Goal: Complete application form: Complete application form

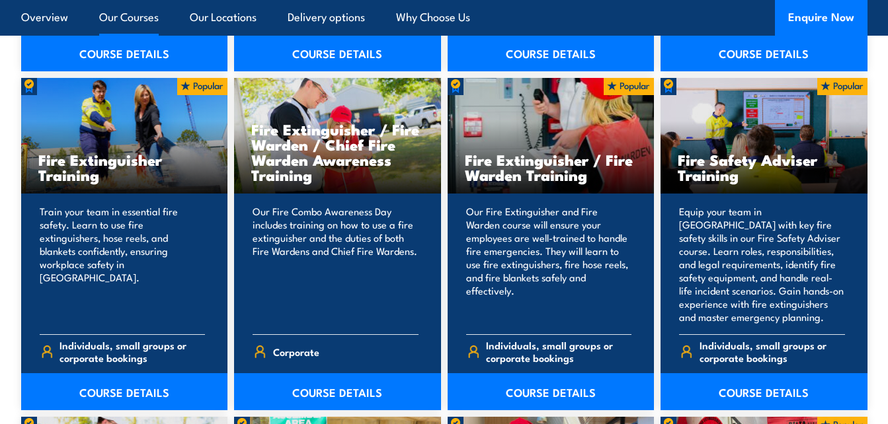
scroll to position [1516, 0]
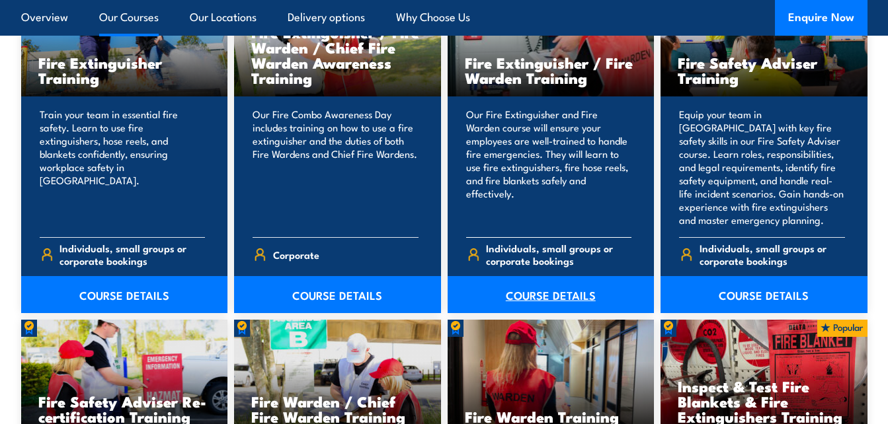
click at [554, 289] on link "COURSE DETAILS" at bounding box center [550, 294] width 207 height 37
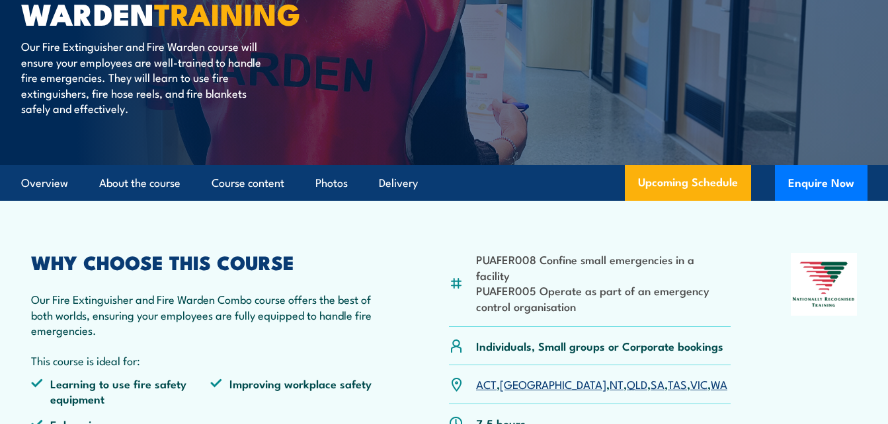
scroll to position [238, 0]
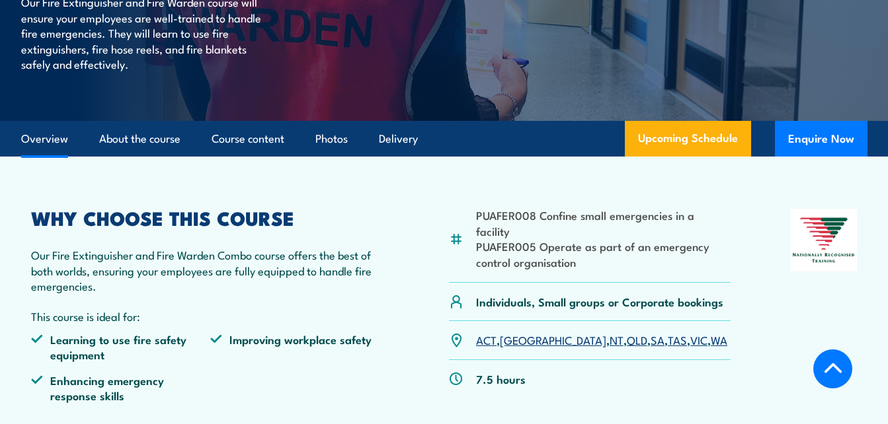
click at [690, 332] on link "VIC" at bounding box center [698, 340] width 17 height 16
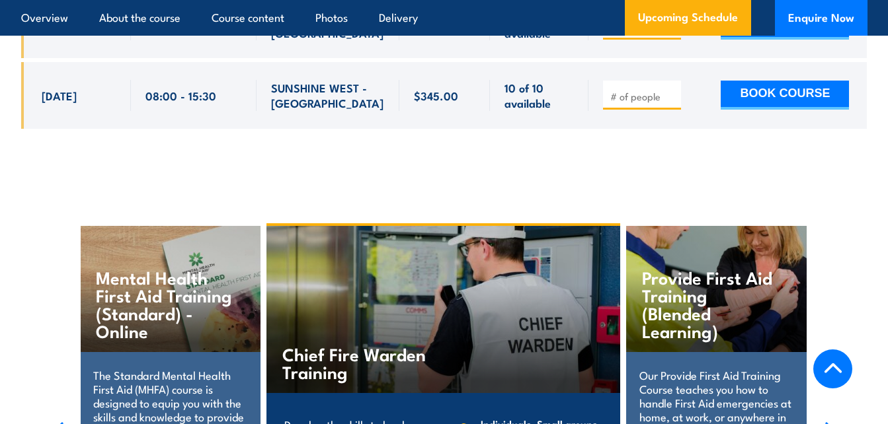
scroll to position [3028, 0]
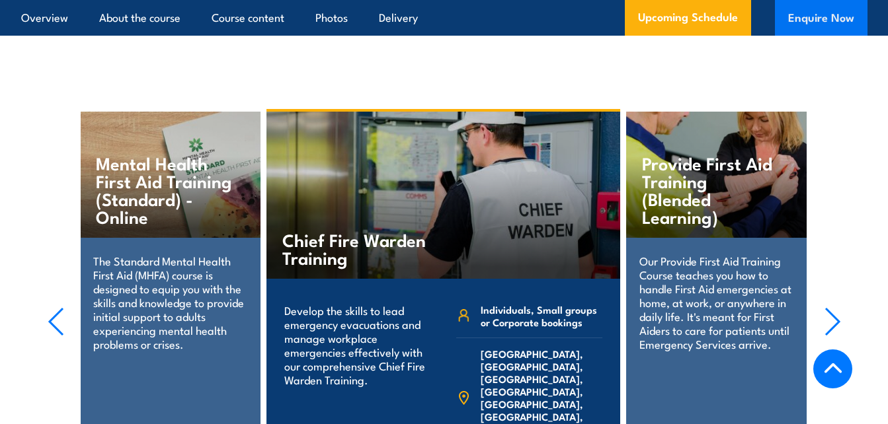
click at [827, 19] on button "Enquire Now" at bounding box center [821, 18] width 93 height 36
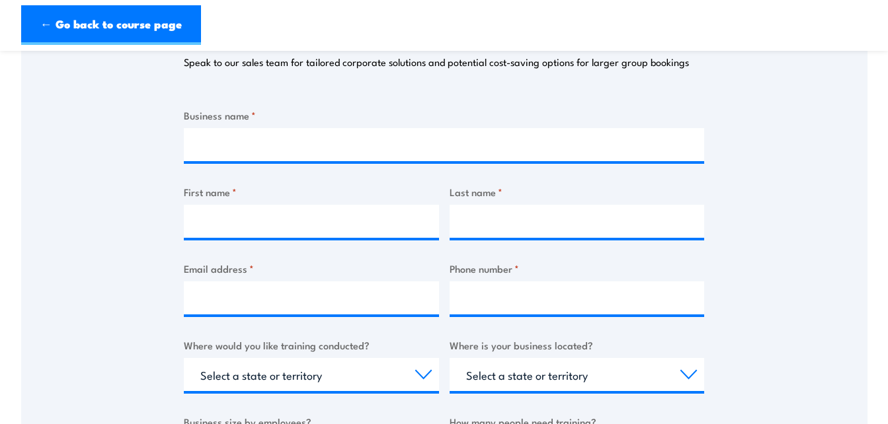
scroll to position [219, 0]
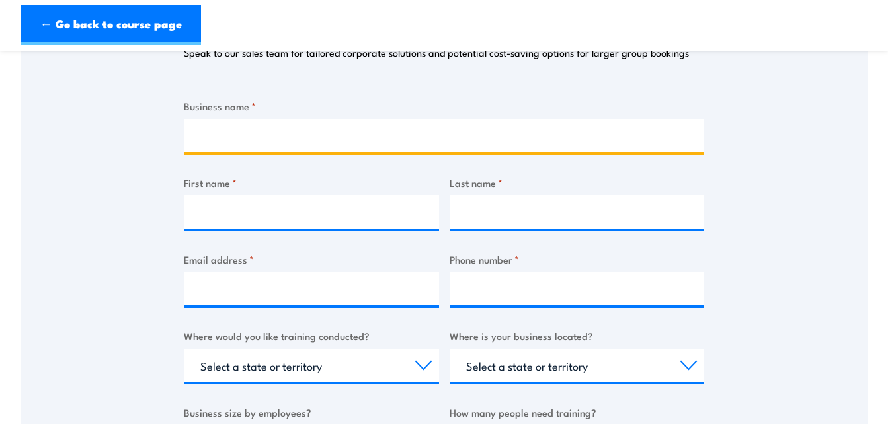
click at [504, 133] on input "Business name *" at bounding box center [444, 135] width 520 height 33
type input "DNN Pty Ltd"
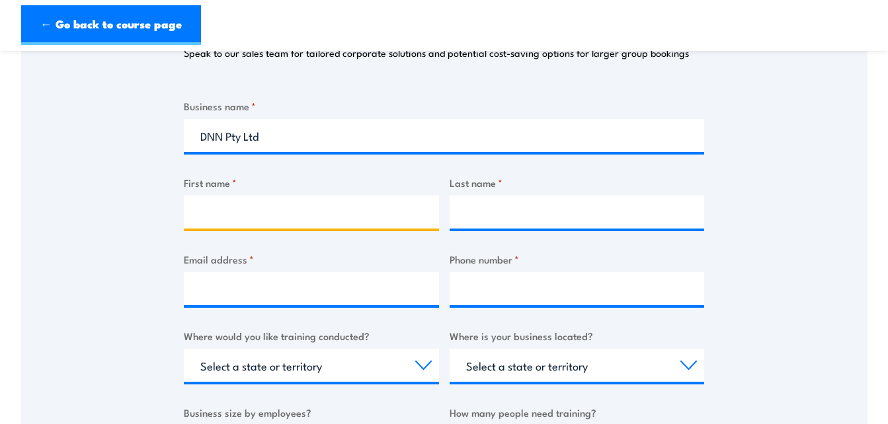
click at [336, 218] on input "First name *" at bounding box center [311, 212] width 255 height 33
type input "Brianna"
type input "Franks"
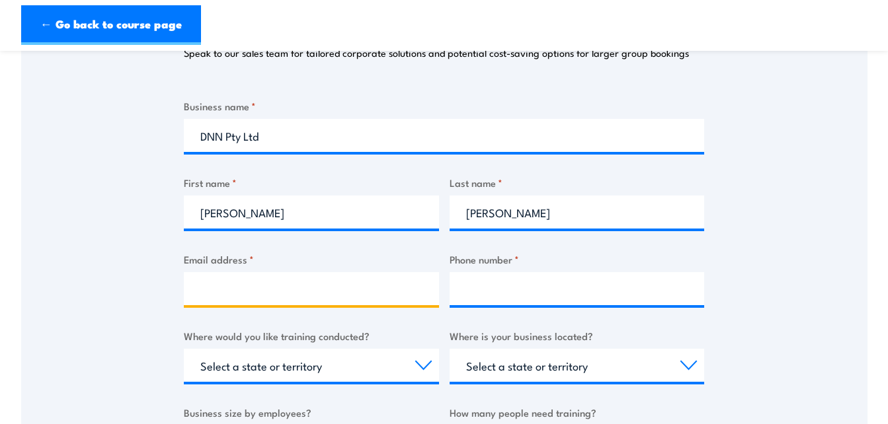
type input "brianna@dnnaustralia.com"
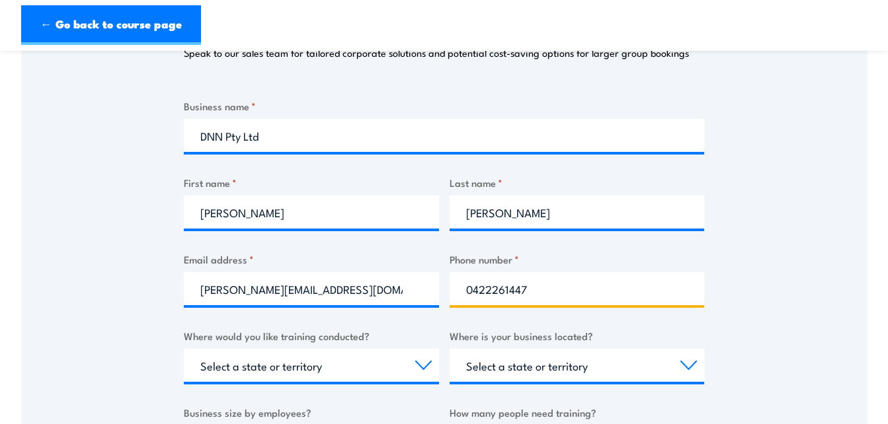
click at [555, 291] on input "0422261447" at bounding box center [576, 288] width 255 height 33
type input "0"
type input "87590471"
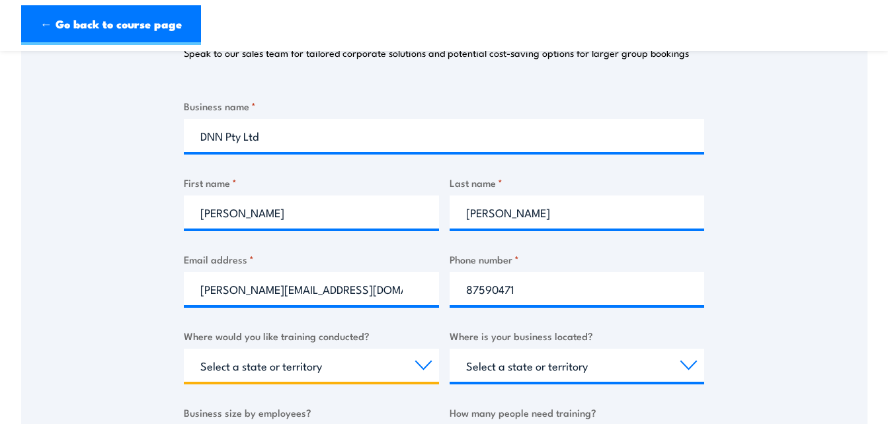
click at [369, 379] on select "Select a state or territory Nationally - multiple locations QLD NSW VIC SA ACT …" at bounding box center [311, 365] width 255 height 33
select select "VIC"
click at [184, 349] on select "Select a state or territory Nationally - multiple locations QLD NSW VIC SA ACT …" at bounding box center [311, 365] width 255 height 33
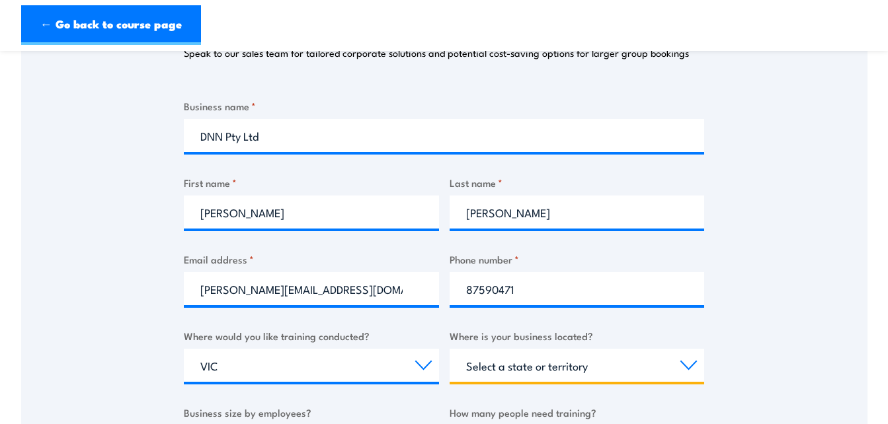
click at [609, 362] on select "Select a state or territory QLD NSW VIC SA ACT WA TAS NT" at bounding box center [576, 365] width 255 height 33
select select "VIC"
click at [449, 349] on select "Select a state or territory QLD NSW VIC SA ACT WA TAS NT" at bounding box center [576, 365] width 255 height 33
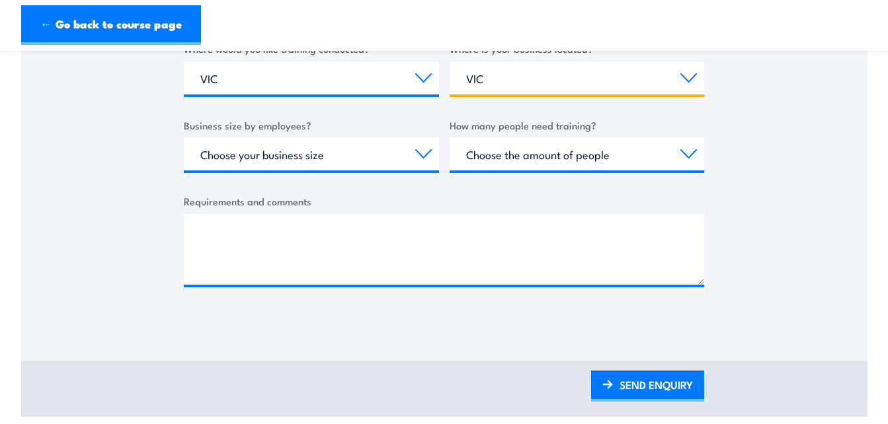
scroll to position [432, 0]
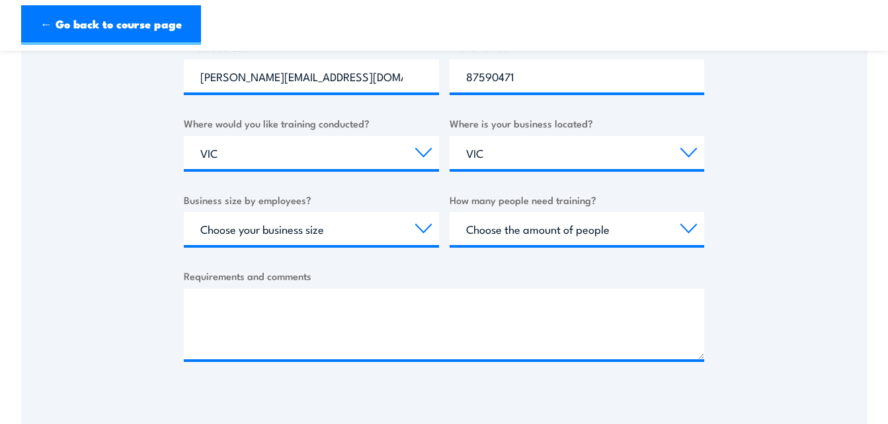
click at [346, 210] on div "Business size by employees? Choose your business size 1 to 19 20 to 199 200+" at bounding box center [311, 219] width 255 height 54
click at [344, 230] on select "Choose your business size 1 to 19 20 to 199 200+" at bounding box center [311, 228] width 255 height 33
select select "20 to 199"
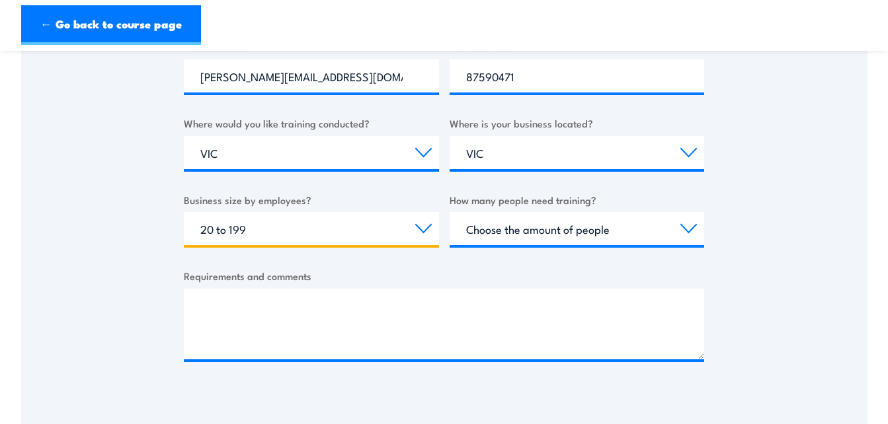
click at [184, 212] on select "Choose your business size 1 to 19 20 to 199 200+" at bounding box center [311, 228] width 255 height 33
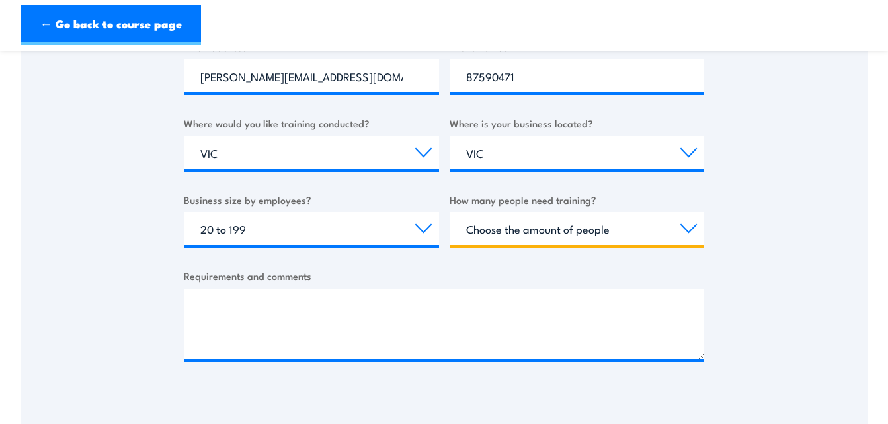
click at [527, 228] on select "Choose the amount of people 1 to 4 5 to 19 20+" at bounding box center [576, 228] width 255 height 33
select select "20+"
click at [449, 212] on select "Choose the amount of people 1 to 4 5 to 19 20+" at bounding box center [576, 228] width 255 height 33
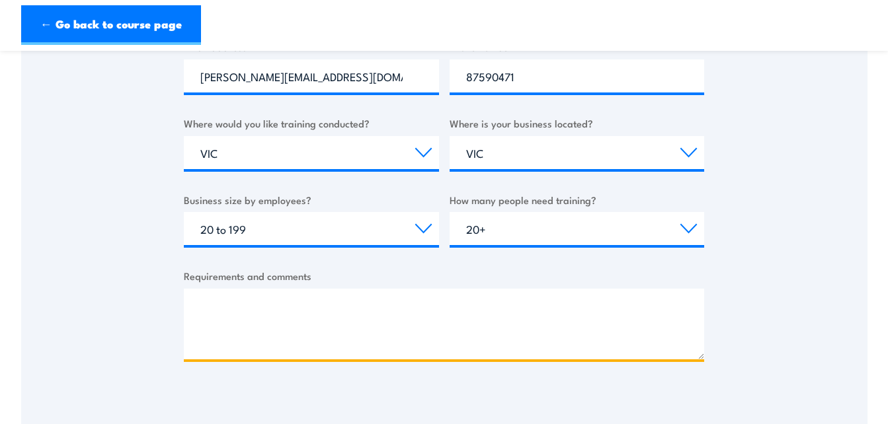
click at [494, 317] on textarea "Requirements and comments" at bounding box center [444, 324] width 520 height 71
type textarea "Needing fire"
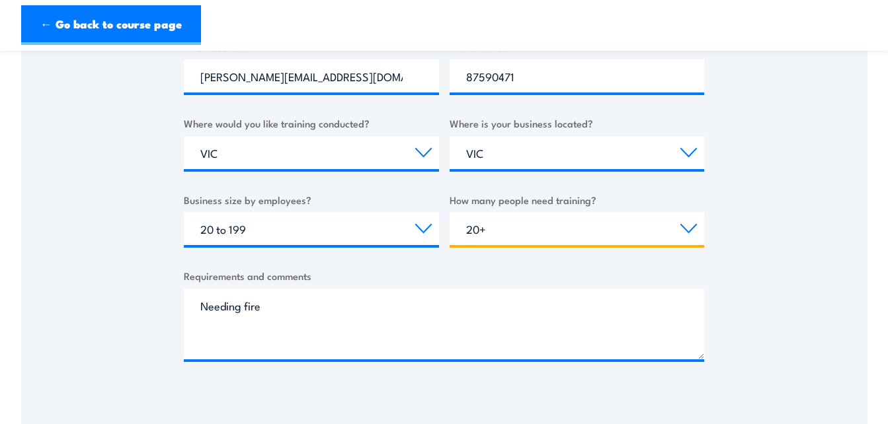
click at [543, 234] on select "Choose the amount of people 1 to 4 5 to 19 20+" at bounding box center [576, 228] width 255 height 33
select select "1 to 4"
click at [449, 212] on select "Choose the amount of people 1 to 4 5 to 19 20+" at bounding box center [576, 228] width 255 height 33
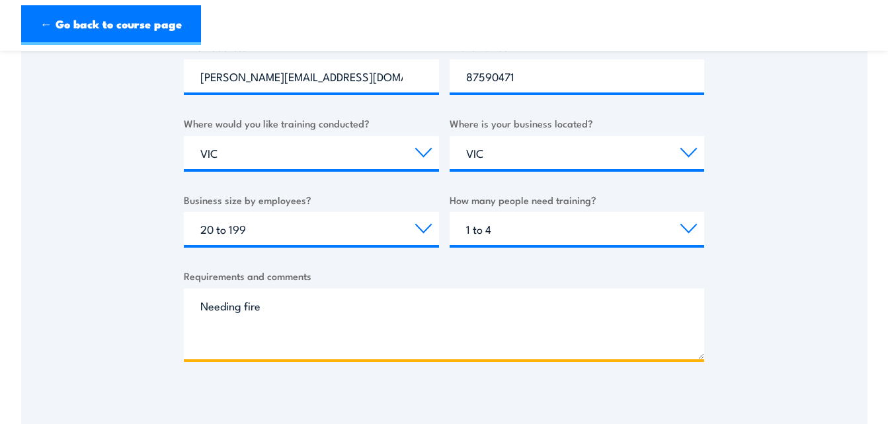
click at [424, 316] on textarea "Needing fire" at bounding box center [444, 324] width 520 height 71
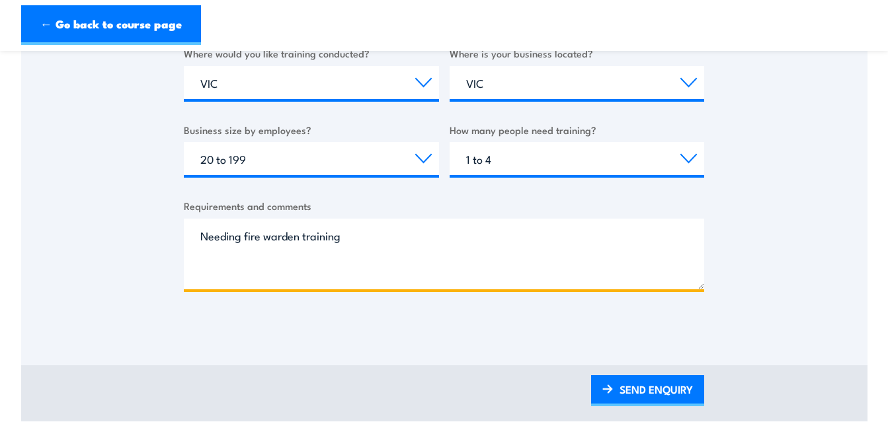
scroll to position [507, 0]
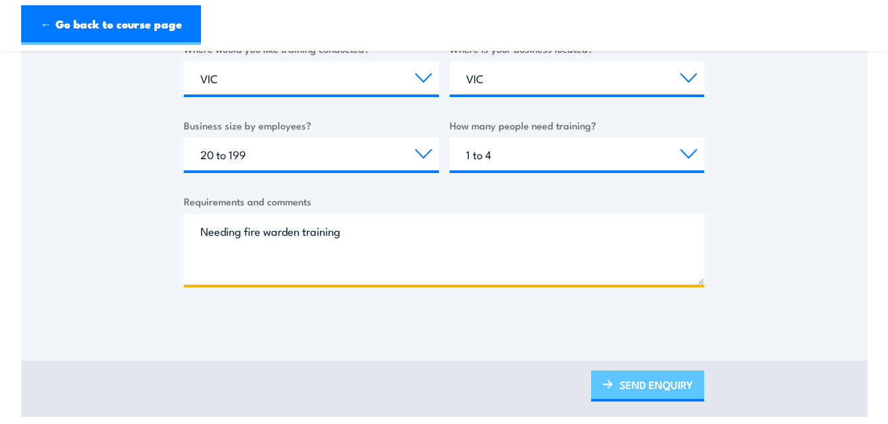
type textarea "Needing fire warden training"
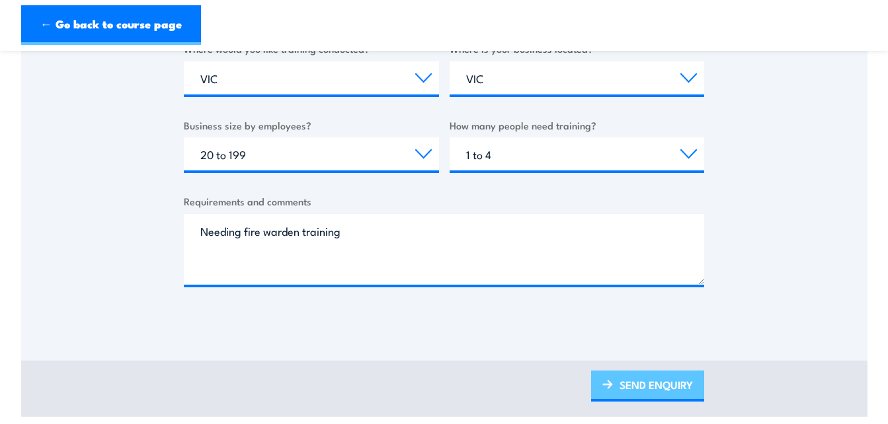
click at [669, 381] on link "SEND ENQUIRY" at bounding box center [647, 386] width 113 height 31
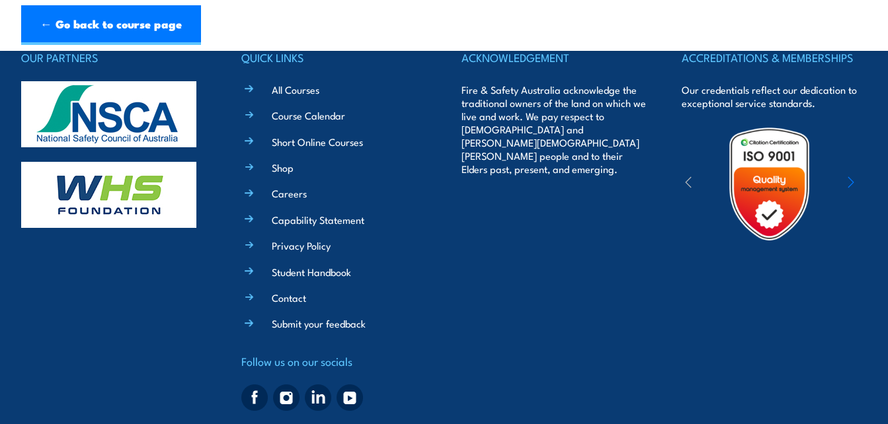
scroll to position [0, 0]
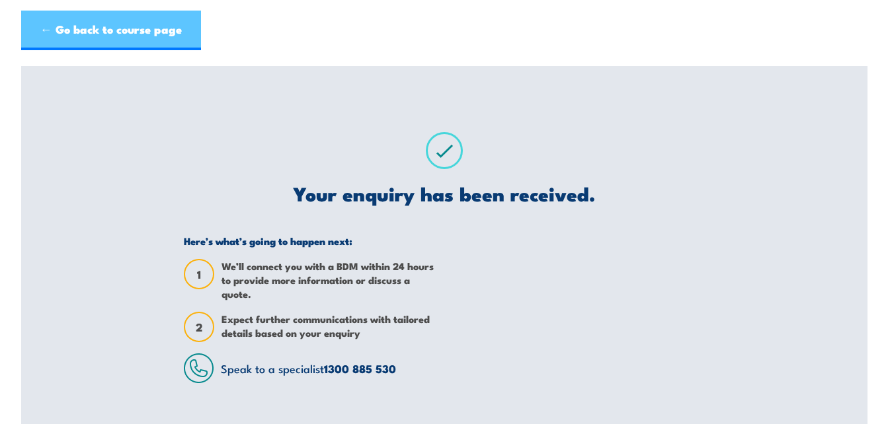
click at [93, 36] on link "← Go back to course page" at bounding box center [111, 31] width 180 height 40
